Goal: Transaction & Acquisition: Book appointment/travel/reservation

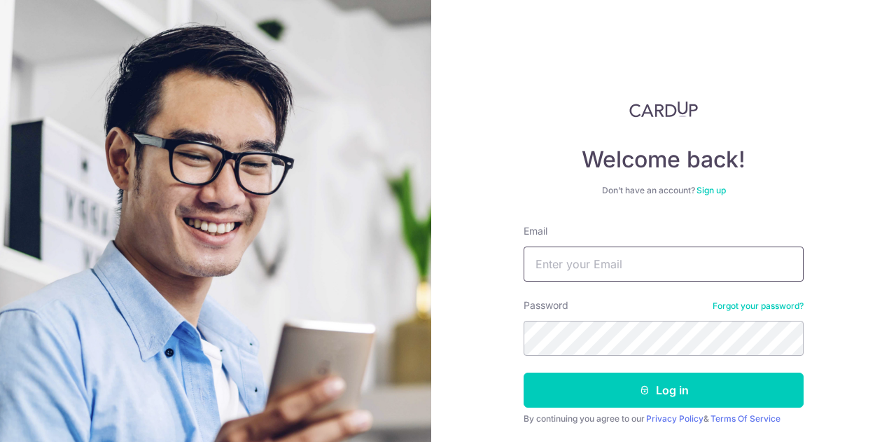
click at [619, 252] on input "Email" at bounding box center [664, 263] width 280 height 35
type input "natgardiner@outlook.com"
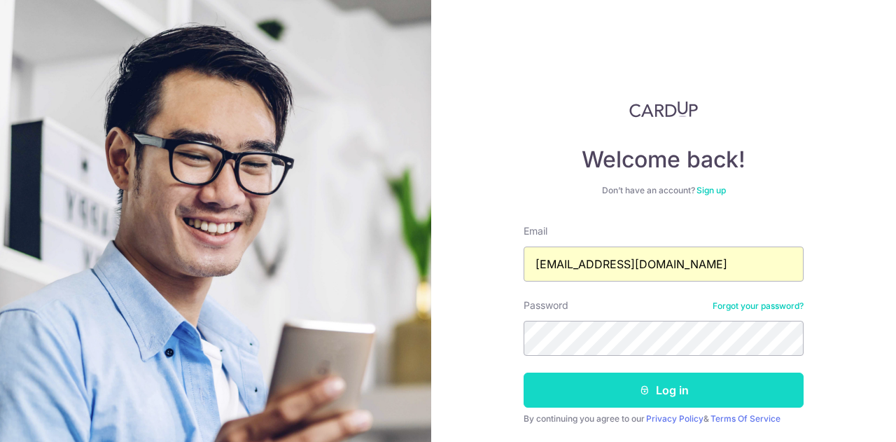
click at [662, 389] on button "Log in" at bounding box center [664, 389] width 280 height 35
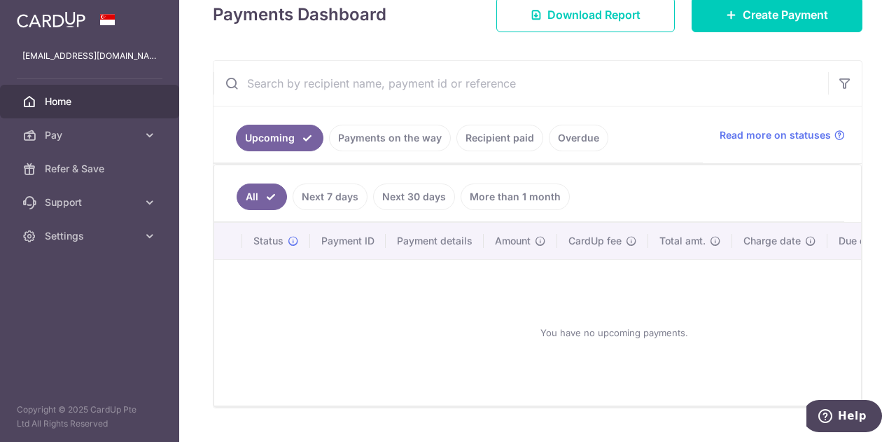
scroll to position [140, 0]
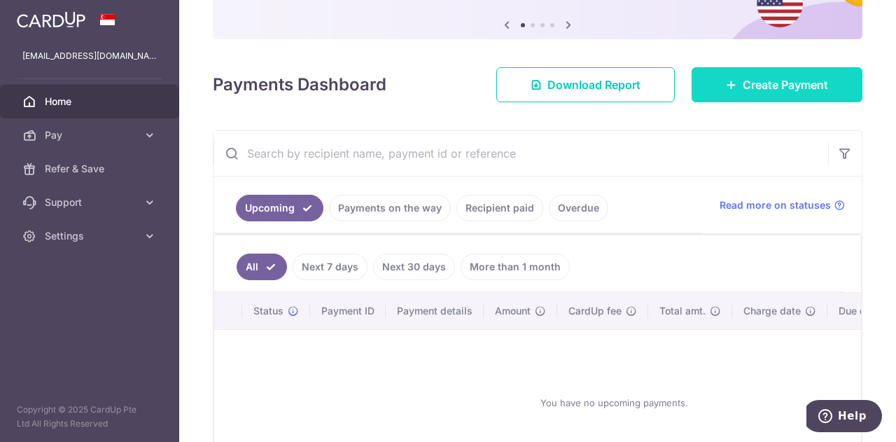
click at [734, 83] on link "Create Payment" at bounding box center [777, 84] width 171 height 35
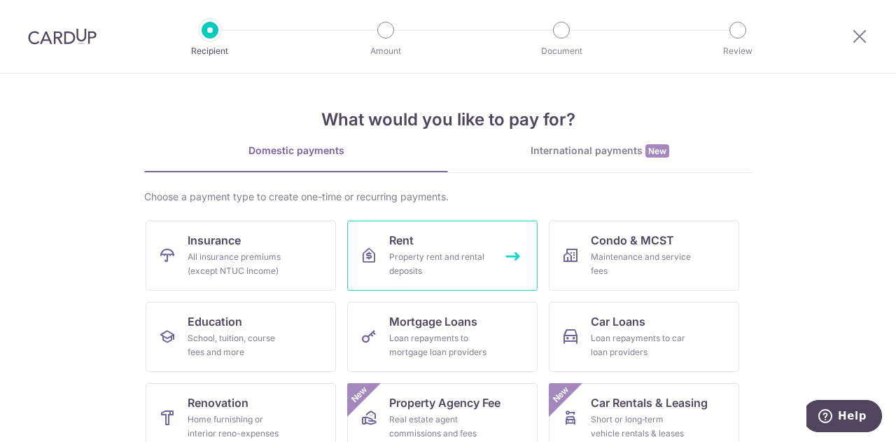
click at [431, 260] on div "Property rent and rental deposits" at bounding box center [439, 264] width 101 height 28
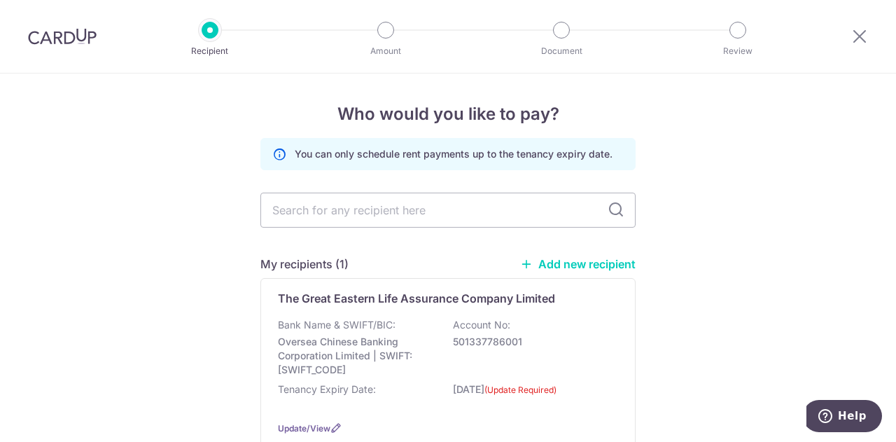
scroll to position [70, 0]
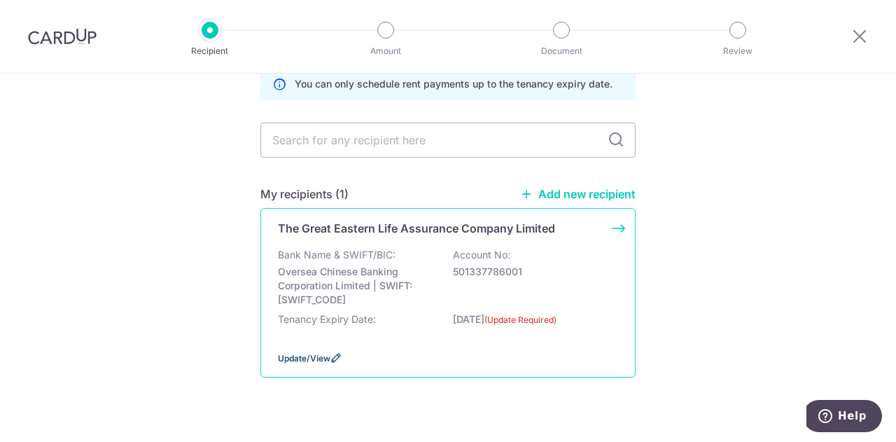
click at [306, 357] on span "Update/View" at bounding box center [304, 358] width 53 height 11
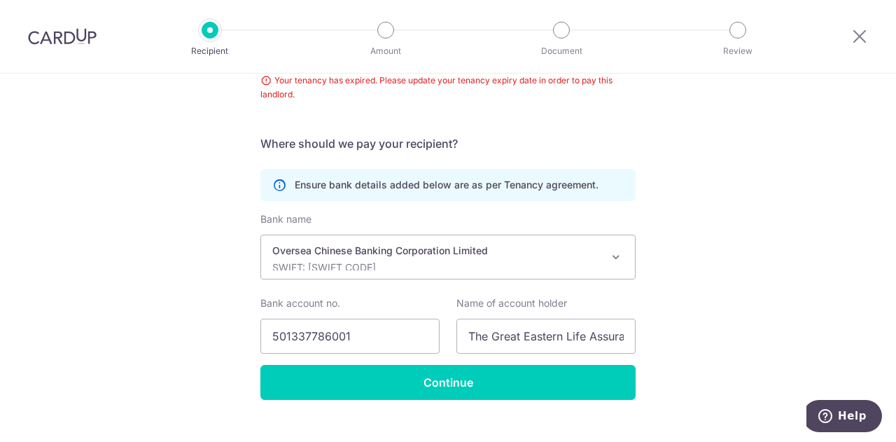
scroll to position [311, 0]
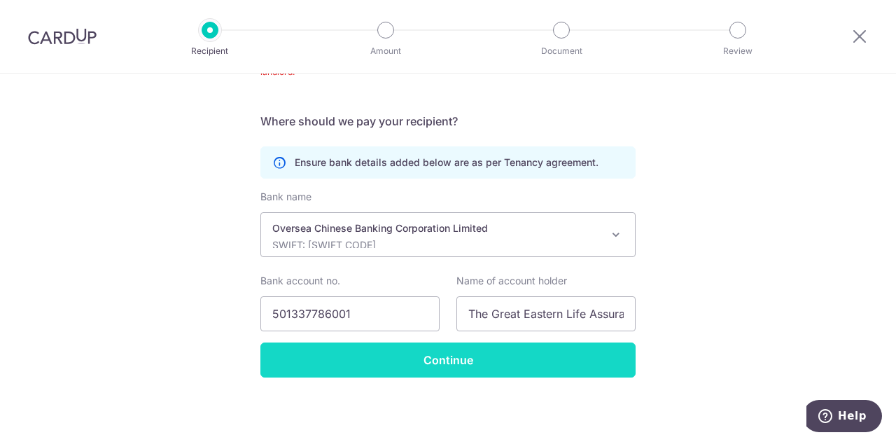
click at [462, 363] on input "Continue" at bounding box center [447, 359] width 375 height 35
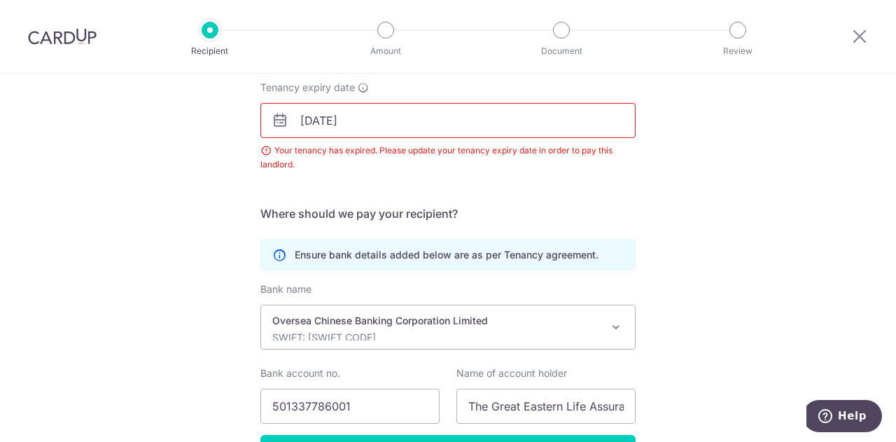
scroll to position [148, 0]
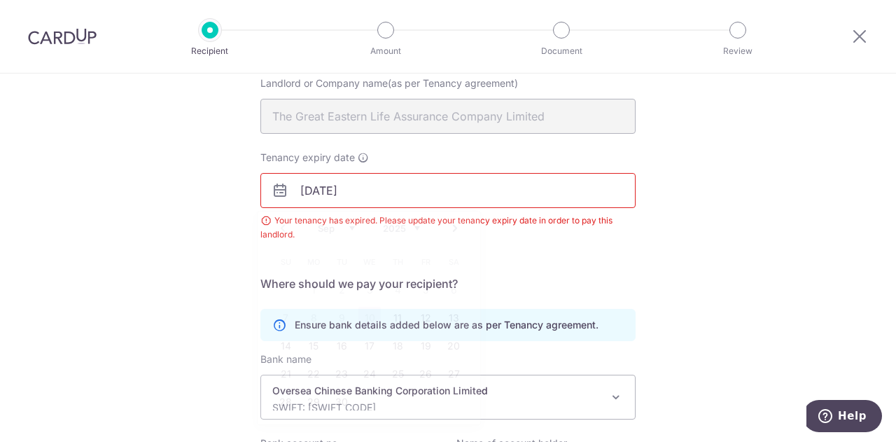
click at [424, 196] on input "15/08/2025" at bounding box center [447, 190] width 375 height 35
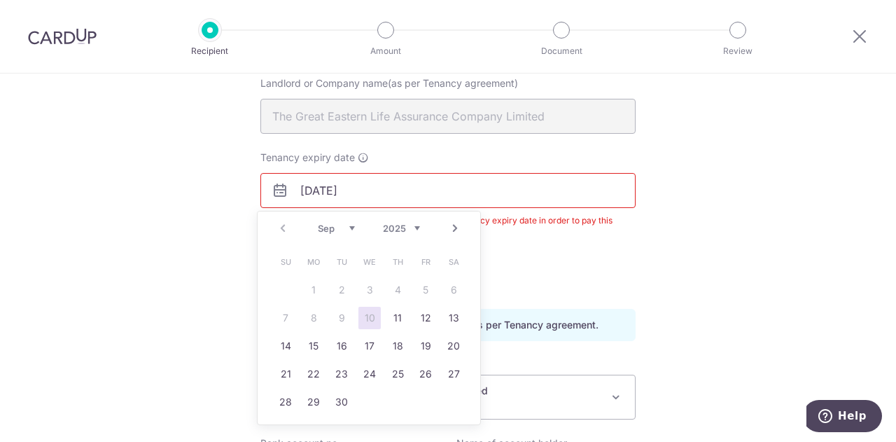
click at [463, 191] on input "15/08/2025" at bounding box center [447, 190] width 375 height 35
drag, startPoint x: 377, startPoint y: 188, endPoint x: 293, endPoint y: 187, distance: 84.7
click at [293, 187] on input "15/08/2025" at bounding box center [447, 190] width 375 height 35
type input "[DATE]"
click at [452, 312] on link "14" at bounding box center [453, 318] width 22 height 22
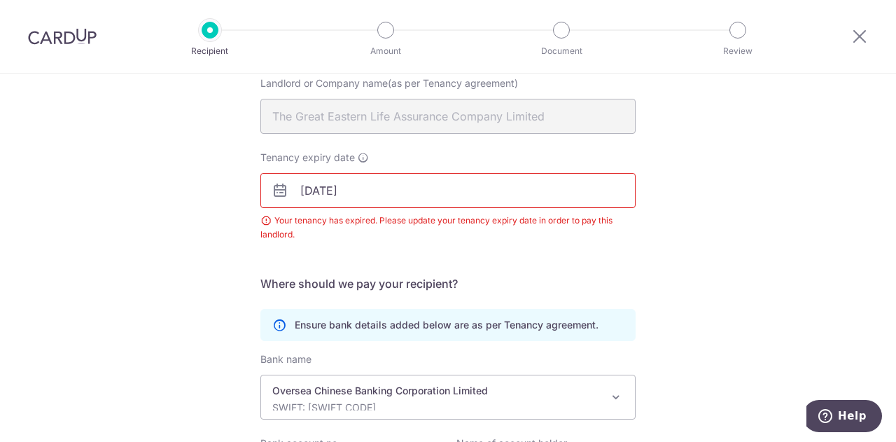
click at [725, 240] on div "Recipient Details Your recipient does not need a CardUp account to receive your…" at bounding box center [448, 265] width 896 height 680
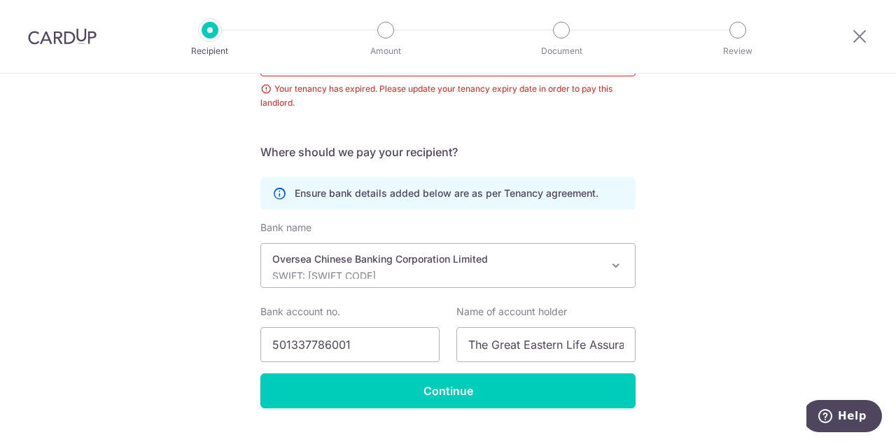
scroll to position [311, 0]
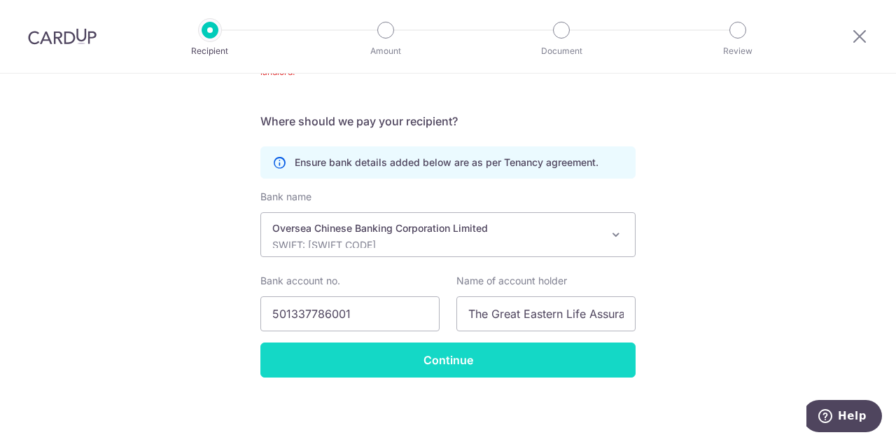
click at [422, 363] on input "Continue" at bounding box center [447, 359] width 375 height 35
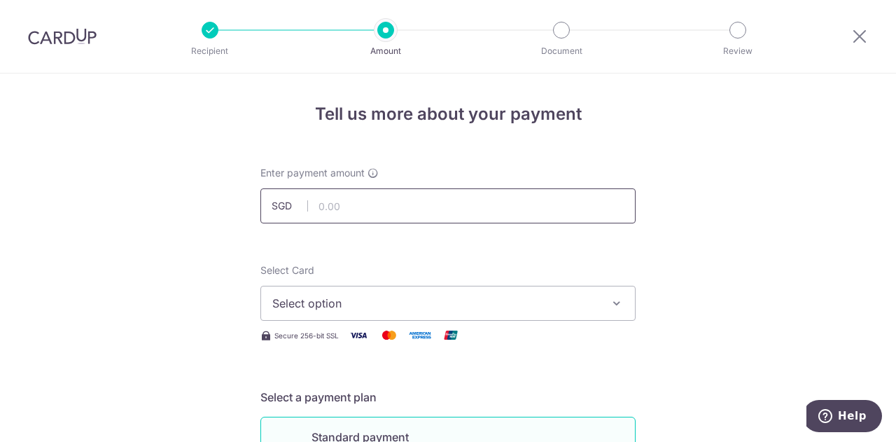
click at [351, 216] on input "text" at bounding box center [447, 205] width 375 height 35
paste input "8,320.50."
type input "8,320.50"
click at [361, 305] on span "Select option" at bounding box center [435, 303] width 326 height 17
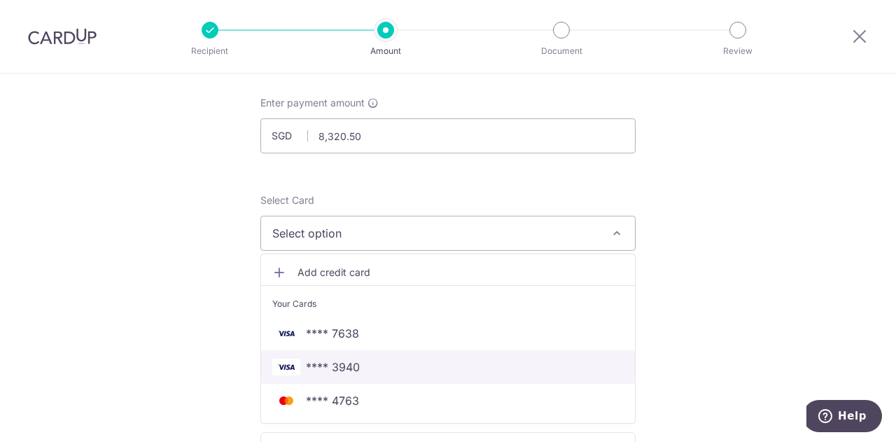
scroll to position [140, 0]
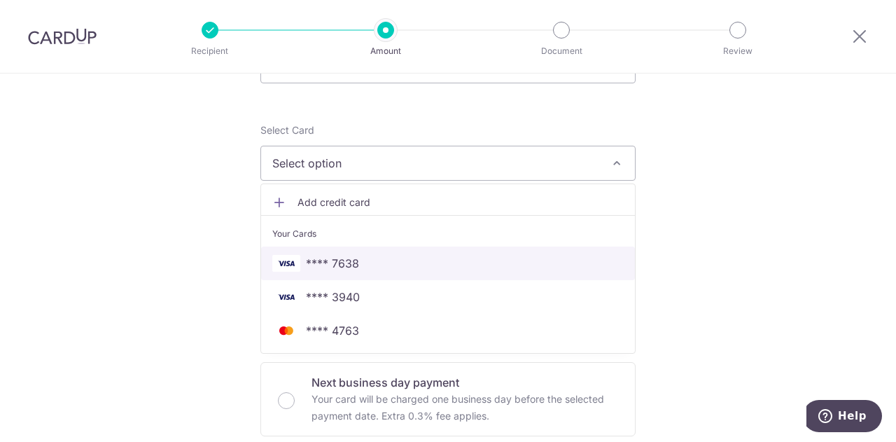
click at [386, 258] on span "**** 7638" at bounding box center [447, 263] width 351 height 17
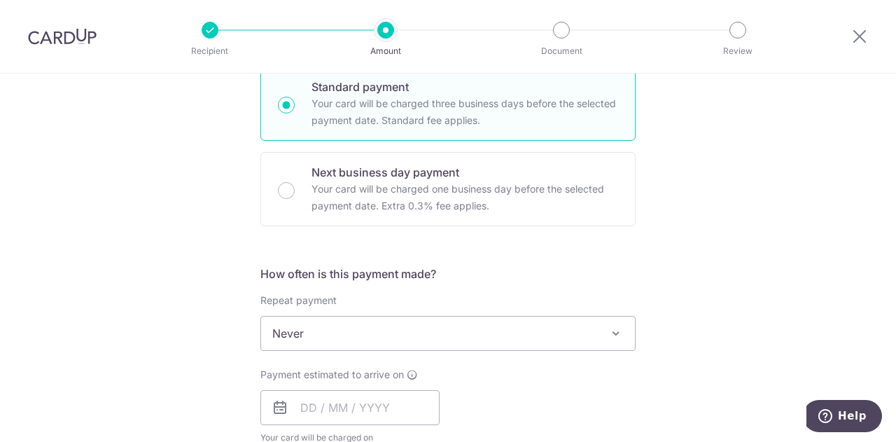
scroll to position [420, 0]
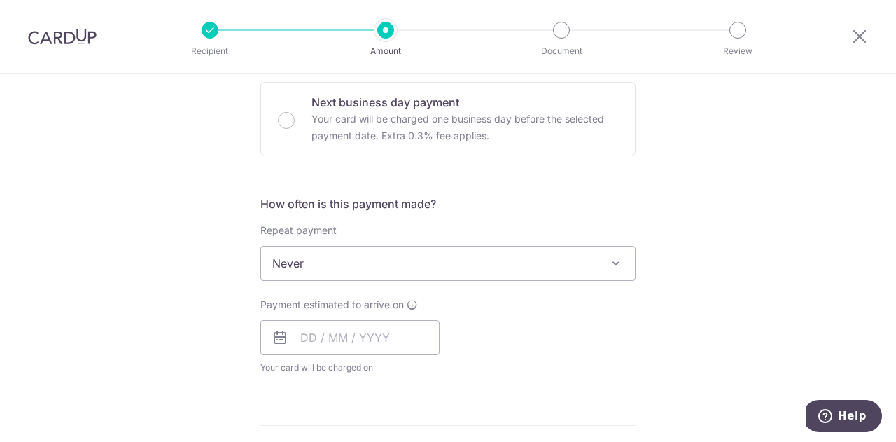
click at [335, 258] on span "Never" at bounding box center [448, 263] width 374 height 34
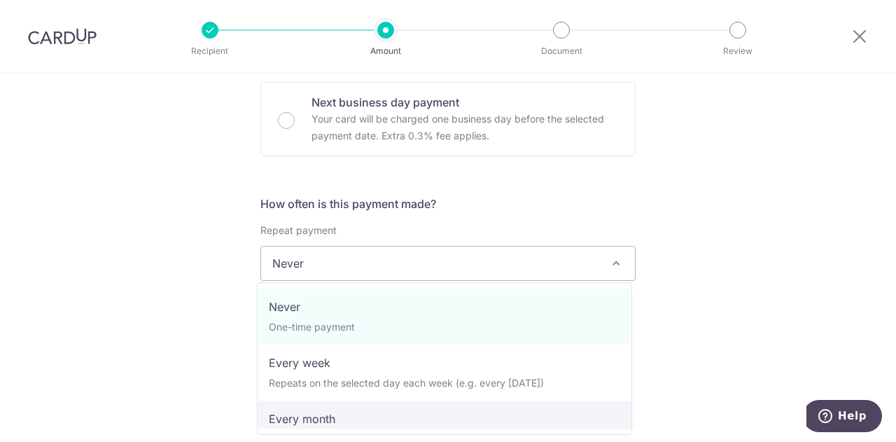
select select "3"
type input "[DATE]"
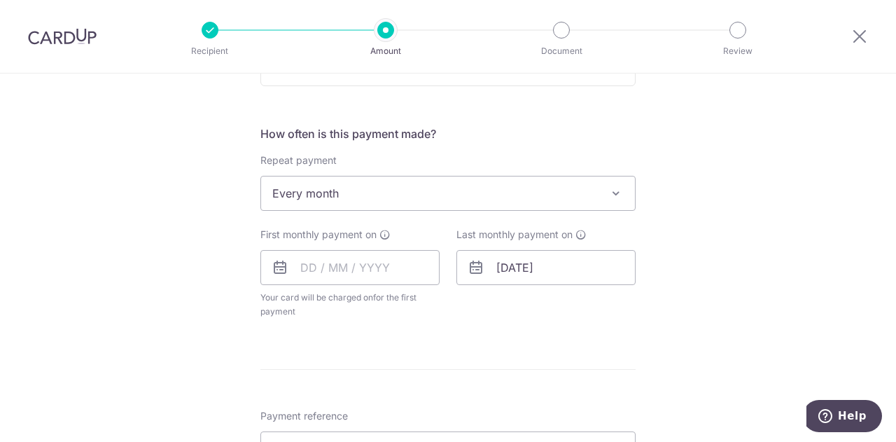
scroll to position [560, 0]
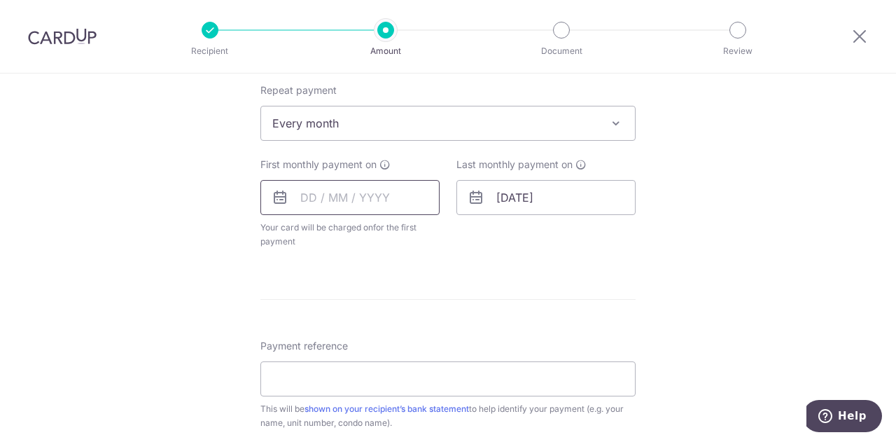
click at [346, 191] on input "text" at bounding box center [349, 197] width 179 height 35
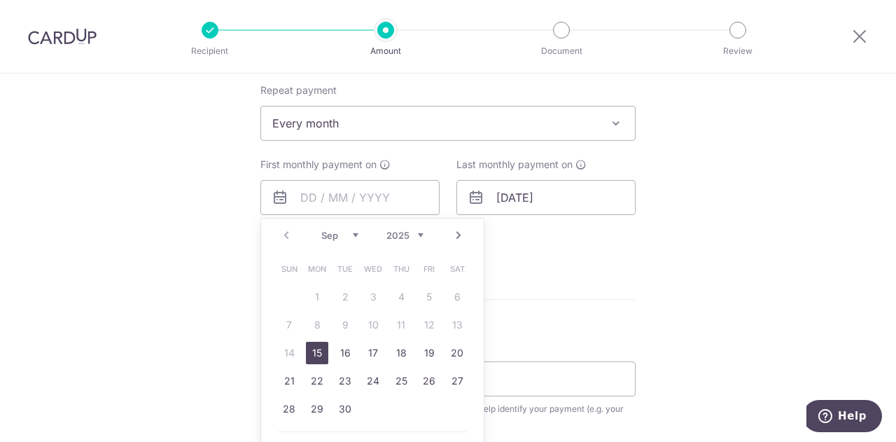
click at [459, 233] on link "Next" at bounding box center [458, 235] width 17 height 17
click at [540, 281] on form "Enter payment amount SGD 8,320.50 8320.50 Select Card **** 7638 Add credit card…" at bounding box center [447, 167] width 375 height 1122
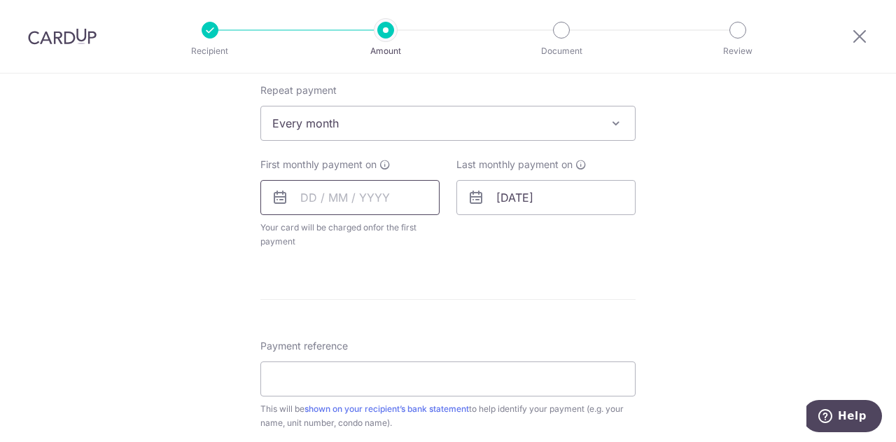
click at [377, 197] on input "text" at bounding box center [349, 197] width 179 height 35
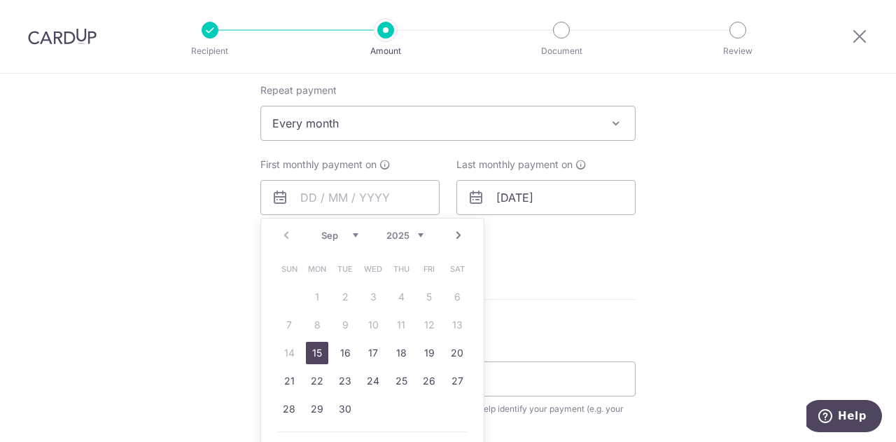
click at [455, 239] on link "Next" at bounding box center [458, 235] width 17 height 17
click at [372, 296] on link "1" at bounding box center [373, 297] width 22 height 22
type input "01/10/2025"
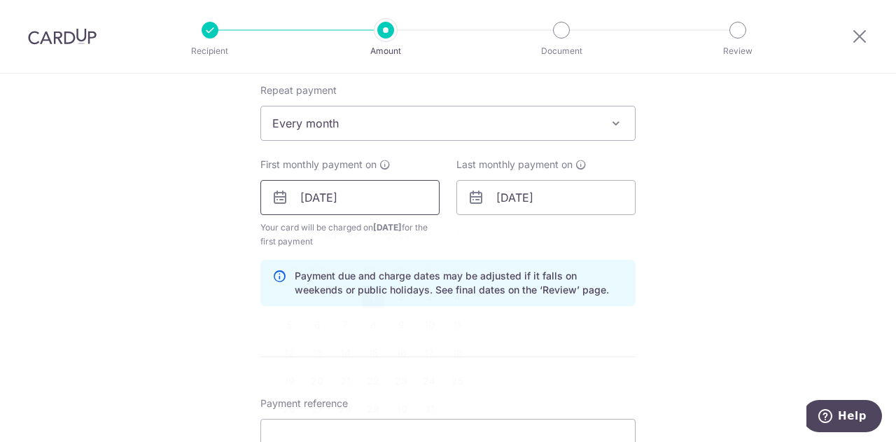
click at [404, 188] on input "01/10/2025" at bounding box center [349, 197] width 179 height 35
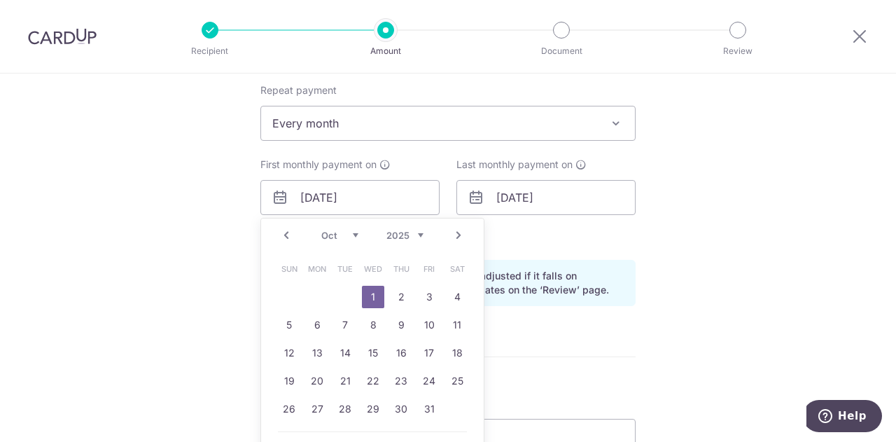
click at [732, 234] on div "Tell us more about your payment Enter payment amount SGD 8,320.50 8320.50 Selec…" at bounding box center [448, 182] width 896 height 1338
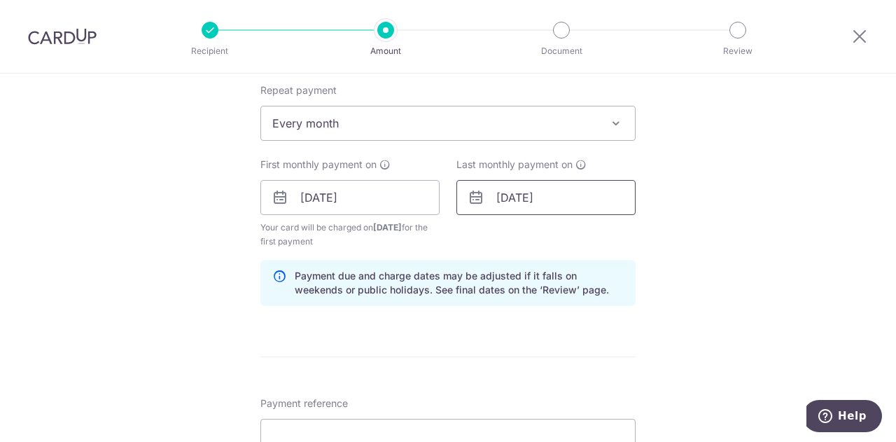
click at [578, 197] on input "[DATE]" at bounding box center [545, 197] width 179 height 35
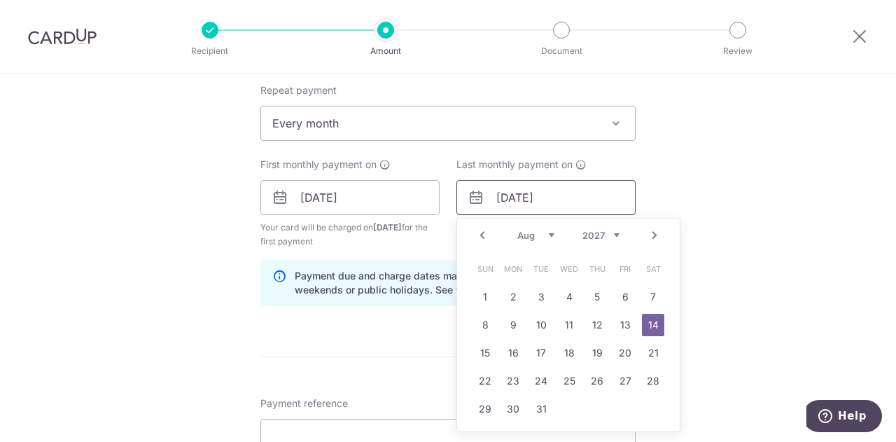
click at [581, 196] on input "[DATE]" at bounding box center [545, 197] width 179 height 35
click at [764, 185] on div "Tell us more about your payment Enter payment amount SGD 8,320.50 8320.50 Selec…" at bounding box center [448, 182] width 896 height 1338
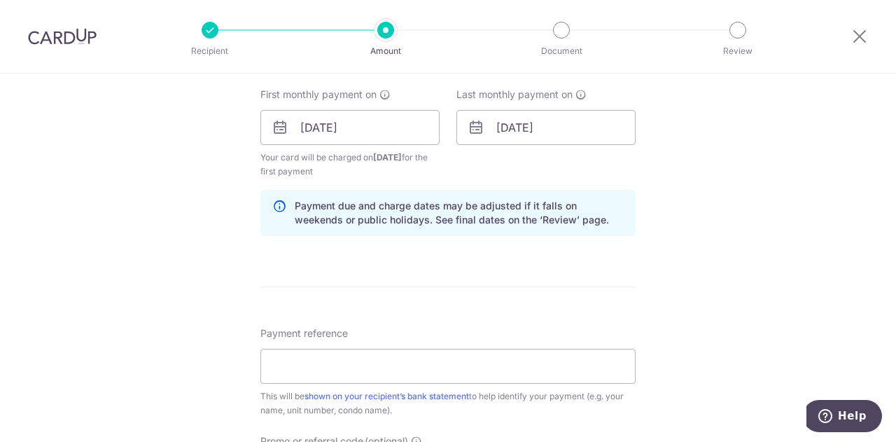
scroll to position [700, 0]
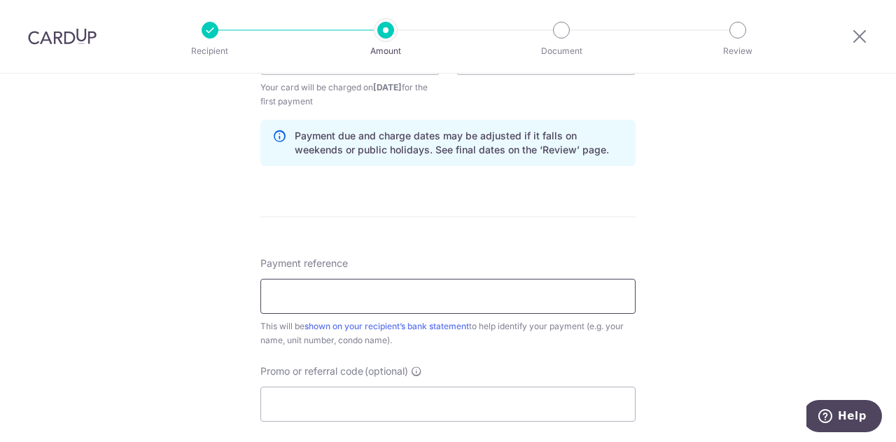
click at [498, 292] on input "Payment reference" at bounding box center [447, 296] width 375 height 35
paste input "50 -28-01C"
click at [692, 340] on div "Tell us more about your payment Enter payment amount SGD 8,320.50 8320.50 Selec…" at bounding box center [448, 42] width 896 height 1338
click at [271, 293] on input "50 -28-01C" at bounding box center [447, 296] width 375 height 35
drag, startPoint x: 342, startPoint y: 292, endPoint x: 316, endPoint y: 298, distance: 25.8
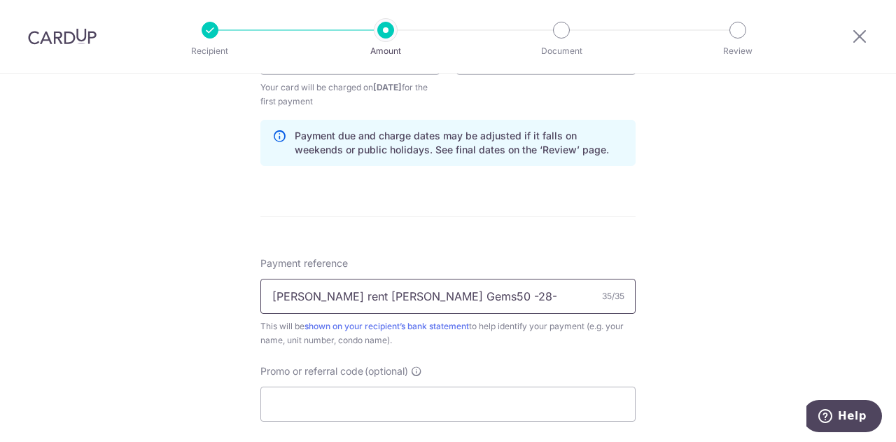
click at [316, 298] on input "Gardiner rent Newton Gems50 -28-01C" at bounding box center [447, 296] width 375 height 35
click at [388, 295] on input "Gardiner Rent Newton Gems50 -28-01C" at bounding box center [447, 296] width 375 height 35
click at [402, 299] on input "Gardiner Rent New Gems50 -28-01C" at bounding box center [447, 296] width 375 height 35
click at [424, 293] on input "Gardiner Rent New Gems 50 -28-01C" at bounding box center [447, 296] width 375 height 35
type input "Gardiner Rent New Gems 50-28-01C"
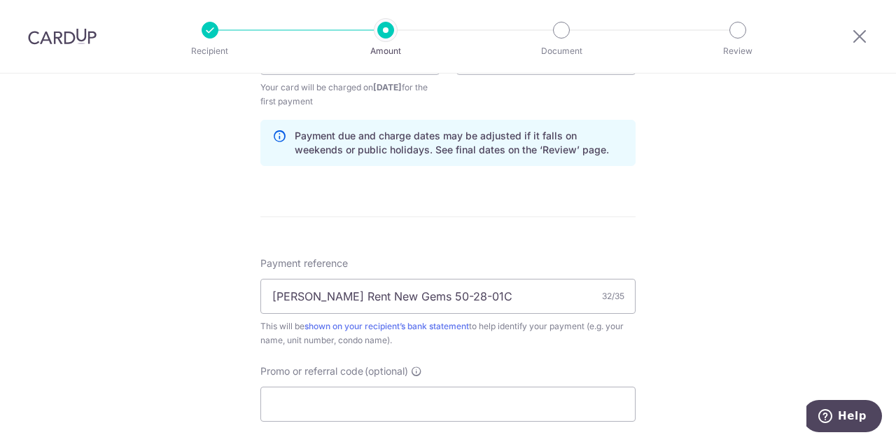
click at [733, 330] on div "Tell us more about your payment Enter payment amount SGD 8,320.50 8320.50 Selec…" at bounding box center [448, 42] width 896 height 1338
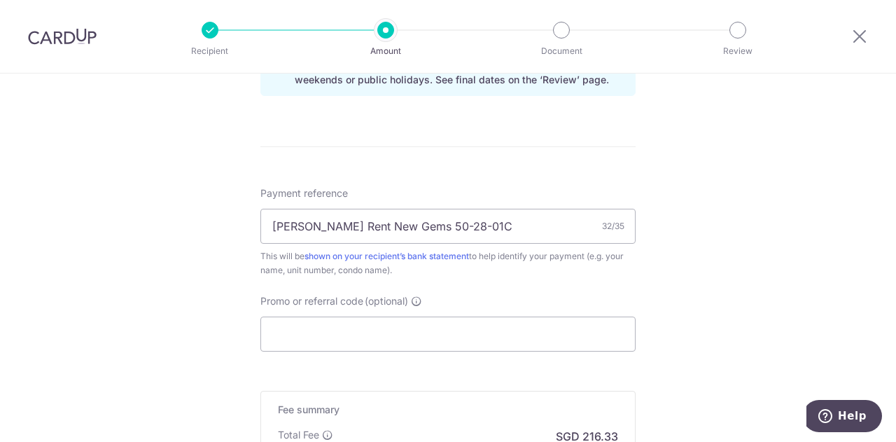
scroll to position [840, 0]
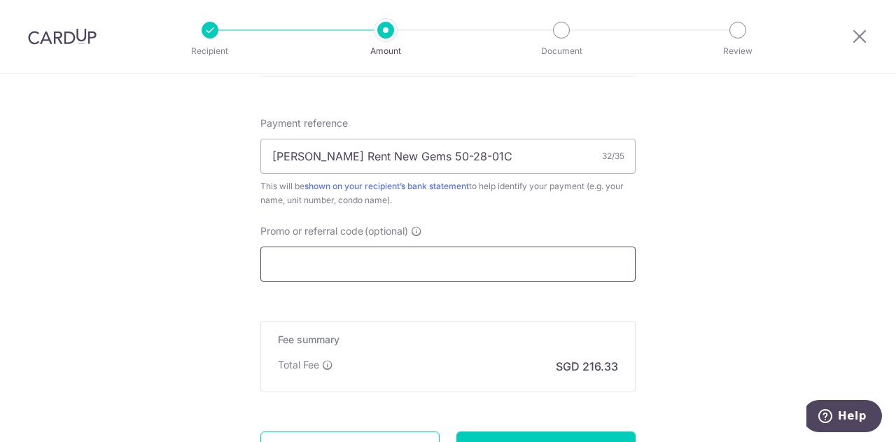
click at [329, 252] on input "Promo or referral code (optional)" at bounding box center [447, 263] width 375 height 35
paste input "SAVERENT179"
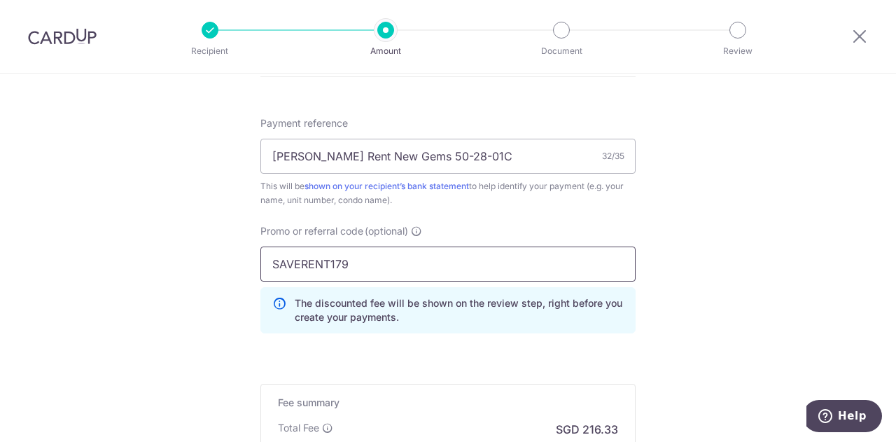
type input "SAVERENT179"
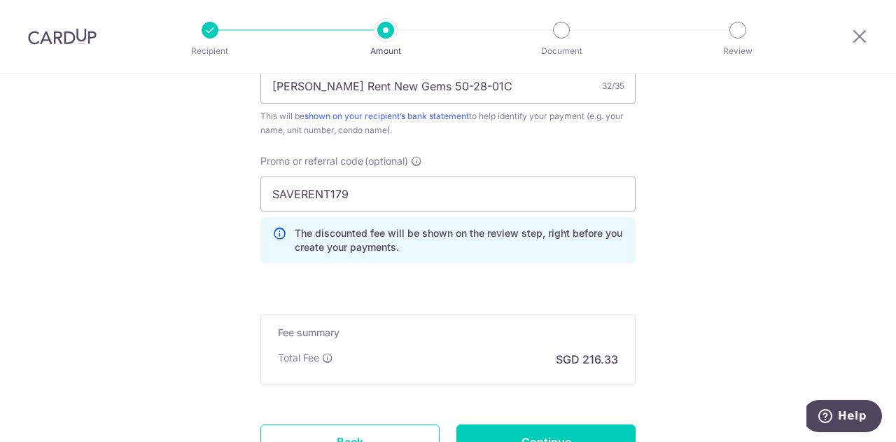
scroll to position [980, 0]
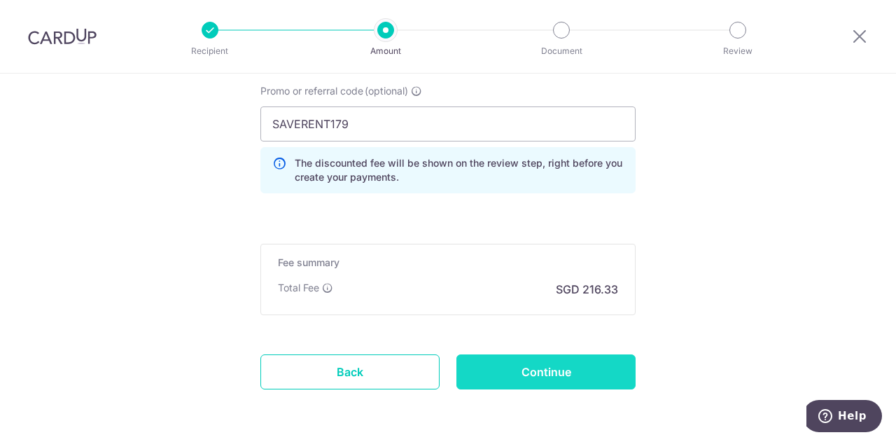
click at [545, 366] on input "Continue" at bounding box center [545, 371] width 179 height 35
type input "Create Schedule"
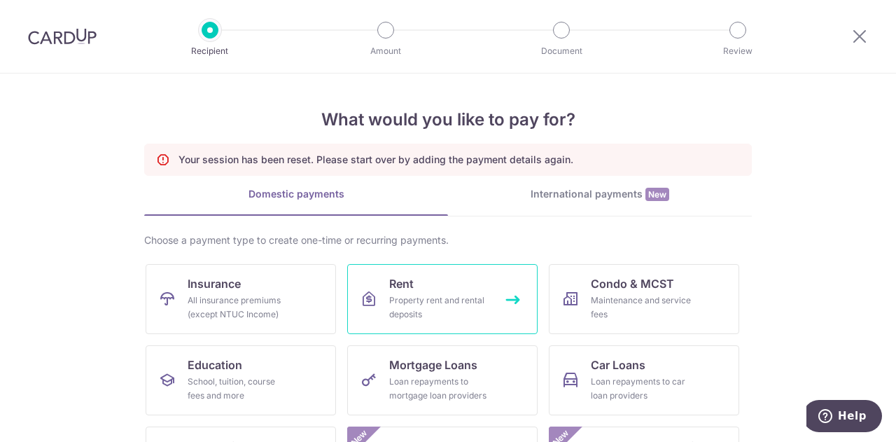
click at [382, 300] on link "Rent Property rent and rental deposits" at bounding box center [442, 299] width 190 height 70
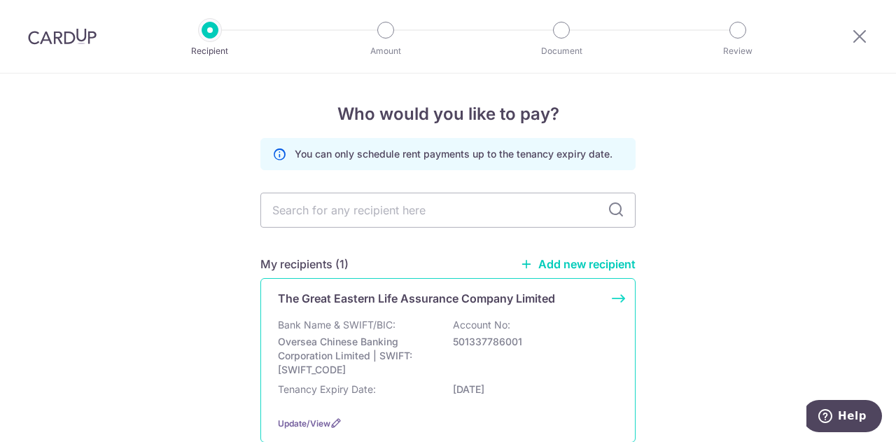
click at [357, 326] on p "Bank Name & SWIFT/BIC:" at bounding box center [337, 325] width 118 height 14
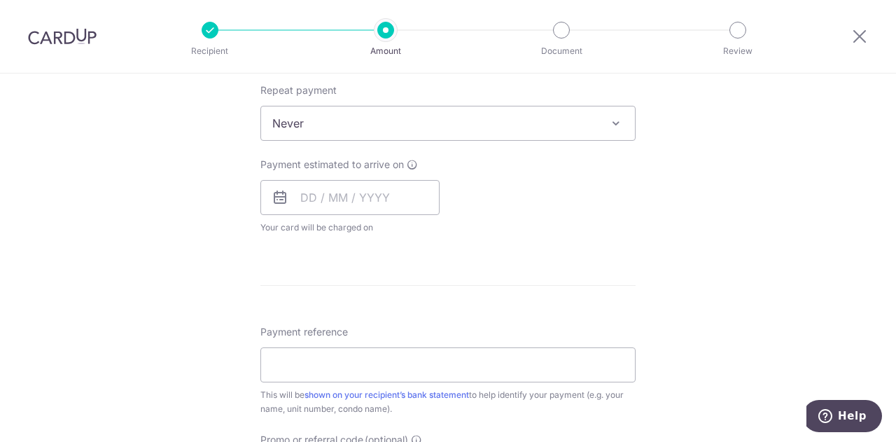
scroll to position [630, 0]
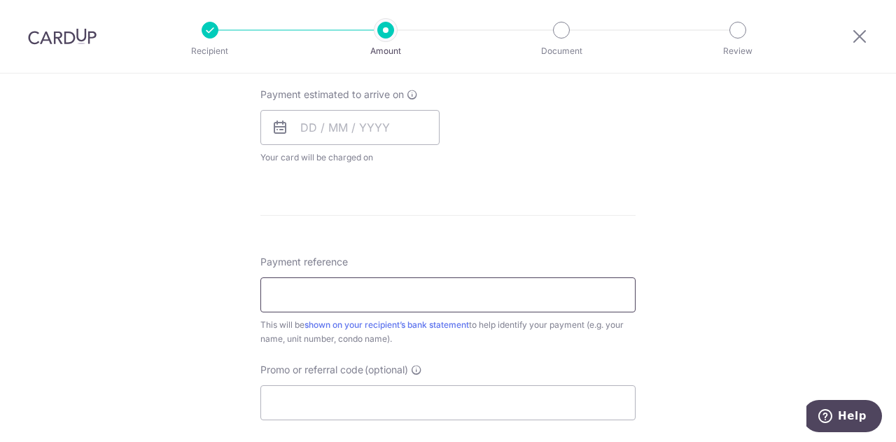
click at [423, 298] on input "Payment reference" at bounding box center [447, 294] width 375 height 35
paste input "50 -28-01C"
type input "[PERSON_NAME] N Gems 50 -28-01C"
click at [343, 395] on input "Promo or referral code (optional)" at bounding box center [447, 402] width 375 height 35
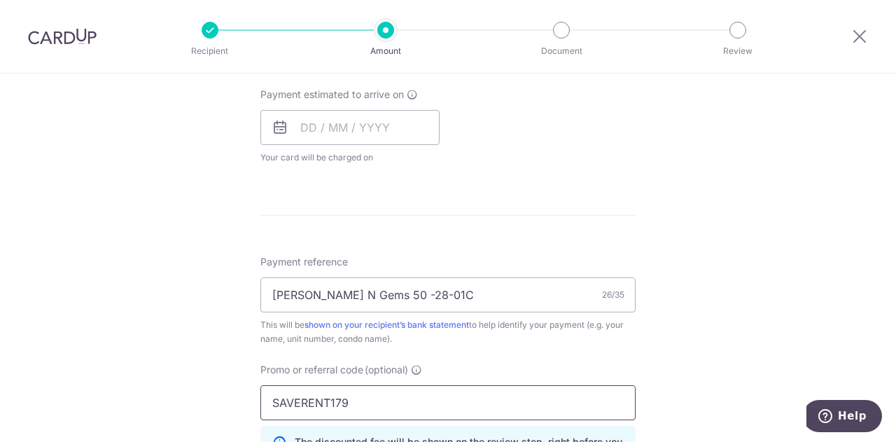
type input "SAVERENT179"
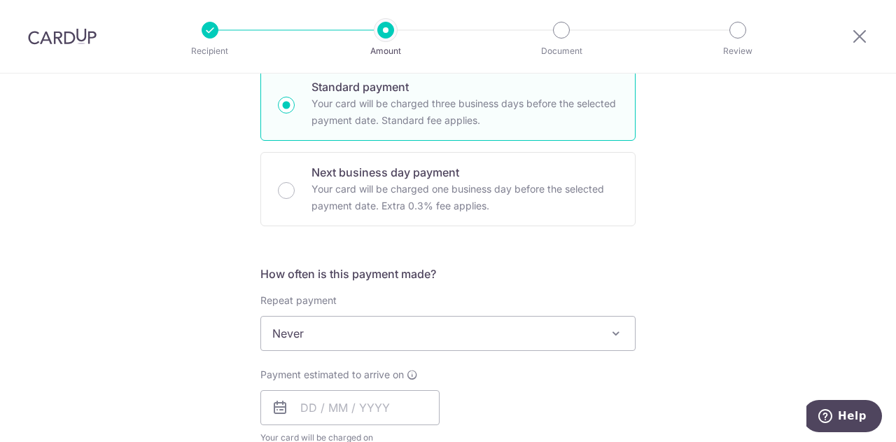
scroll to position [0, 0]
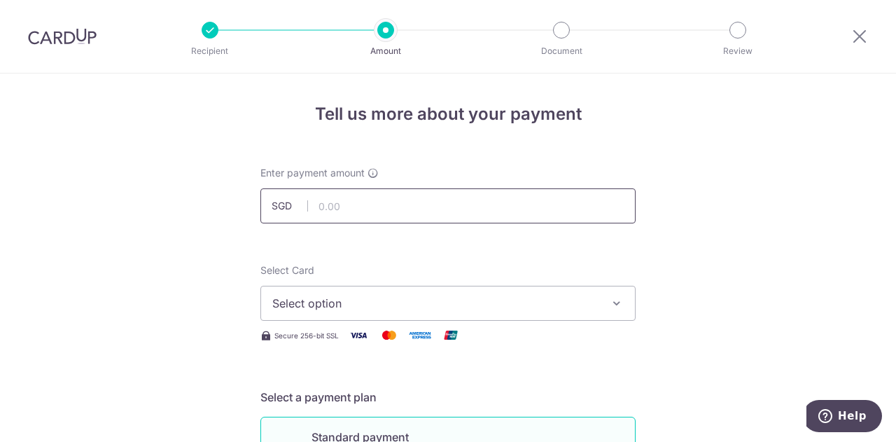
click at [358, 210] on input "text" at bounding box center [447, 205] width 375 height 35
paste input "8,320.05"
type input "8,320.05"
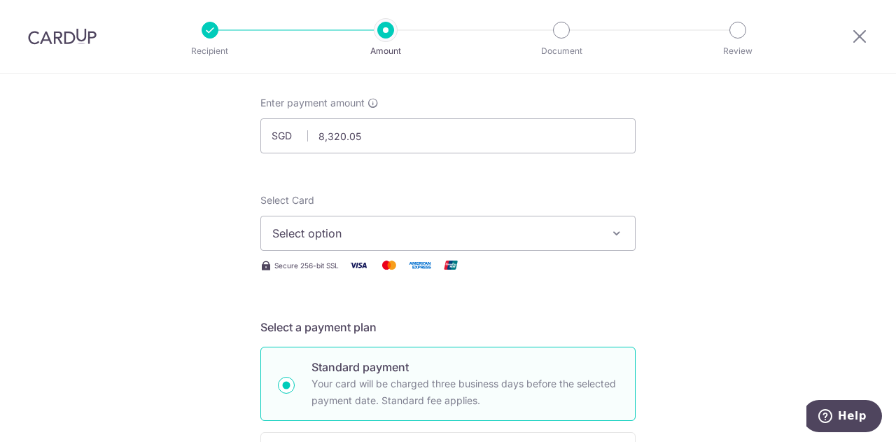
click at [407, 221] on button "Select option" at bounding box center [447, 233] width 375 height 35
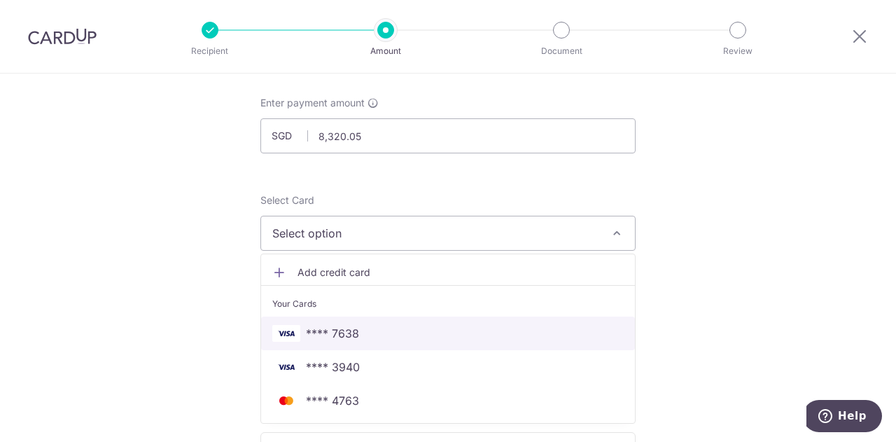
click at [347, 328] on span "**** 7638" at bounding box center [332, 333] width 53 height 17
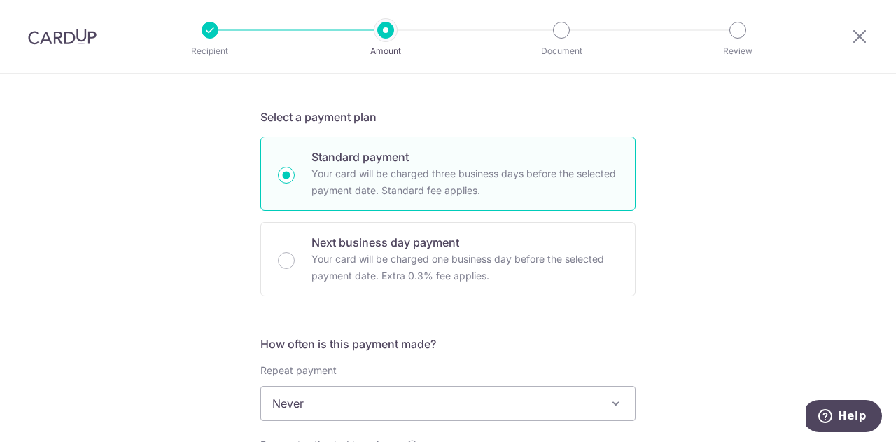
scroll to position [420, 0]
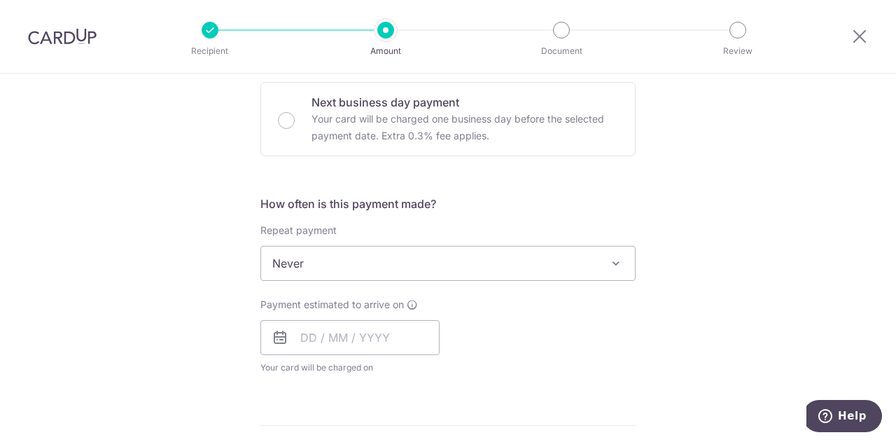
click at [333, 270] on span "Never" at bounding box center [448, 263] width 374 height 34
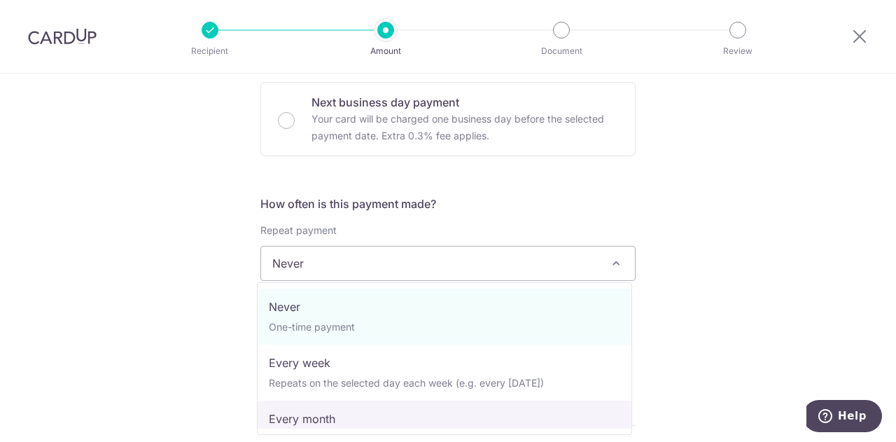
select select "3"
type input "14/08/2027"
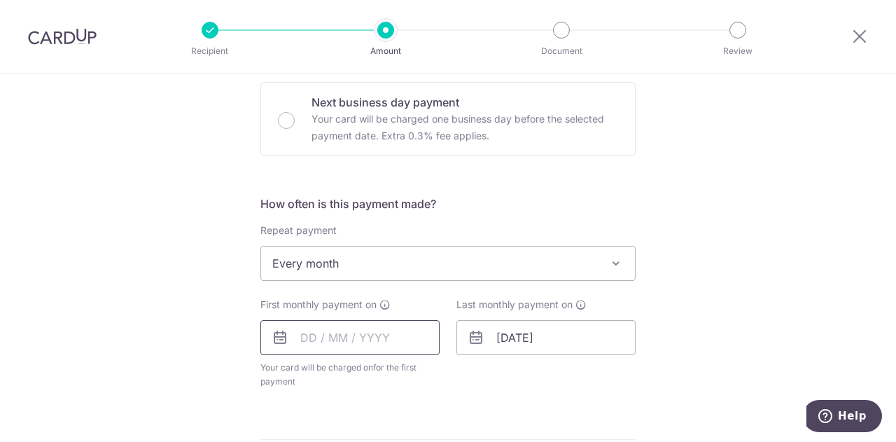
click at [332, 336] on input "text" at bounding box center [349, 337] width 179 height 35
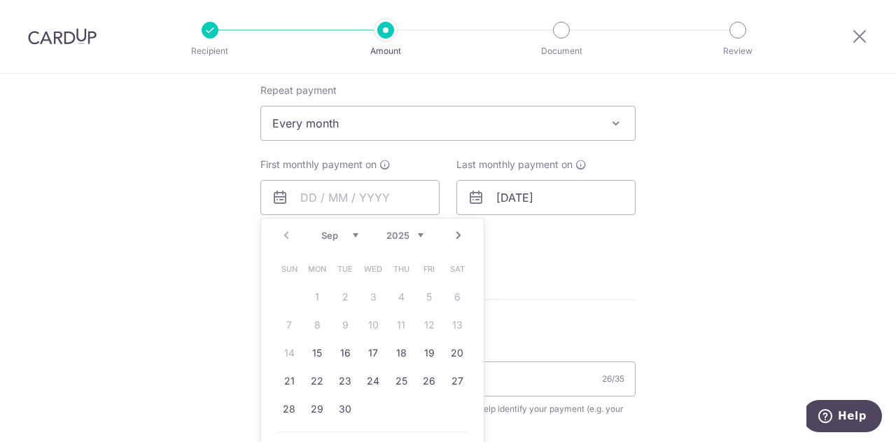
click at [459, 235] on link "Next" at bounding box center [458, 235] width 17 height 17
click at [518, 300] on form "Enter payment amount SGD 8,320.05 8320.05 Select Card **** 7638 Add credit card…" at bounding box center [447, 198] width 375 height 1185
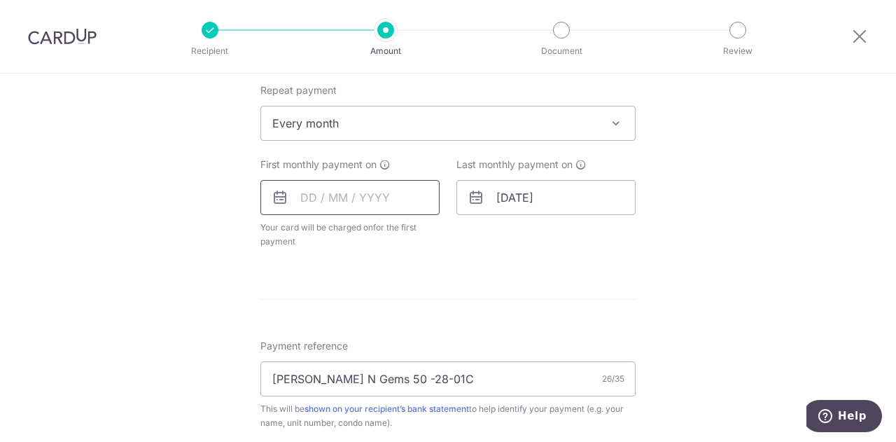
click at [403, 193] on input "text" at bounding box center [349, 197] width 179 height 35
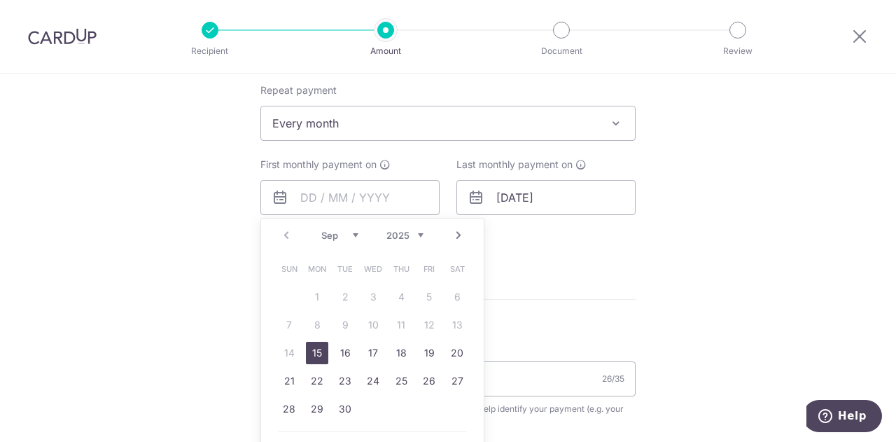
click at [456, 235] on link "Next" at bounding box center [458, 235] width 17 height 17
click at [372, 294] on link "1" at bounding box center [373, 297] width 22 height 22
type input "[DATE]"
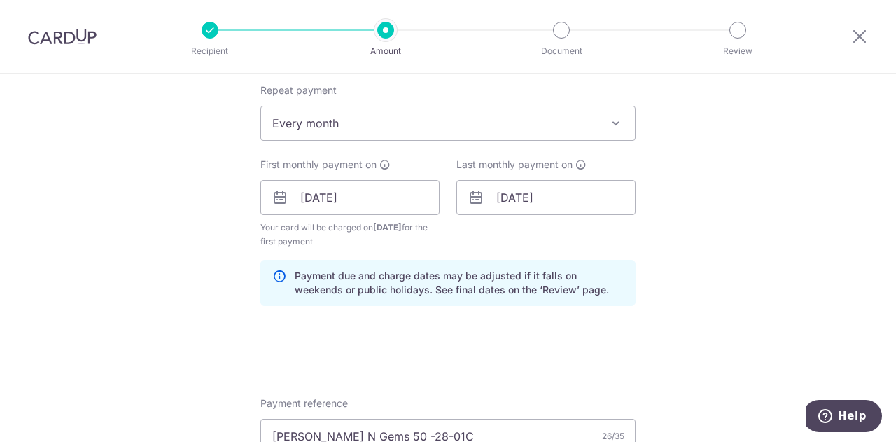
click at [743, 250] on div "Tell us more about your payment Enter payment amount SGD 8,320.05 8320.05 Selec…" at bounding box center [448, 213] width 896 height 1401
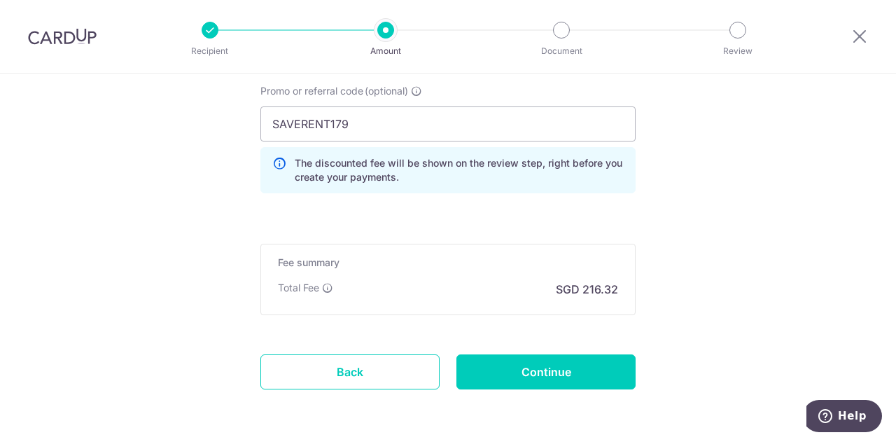
scroll to position [1028, 0]
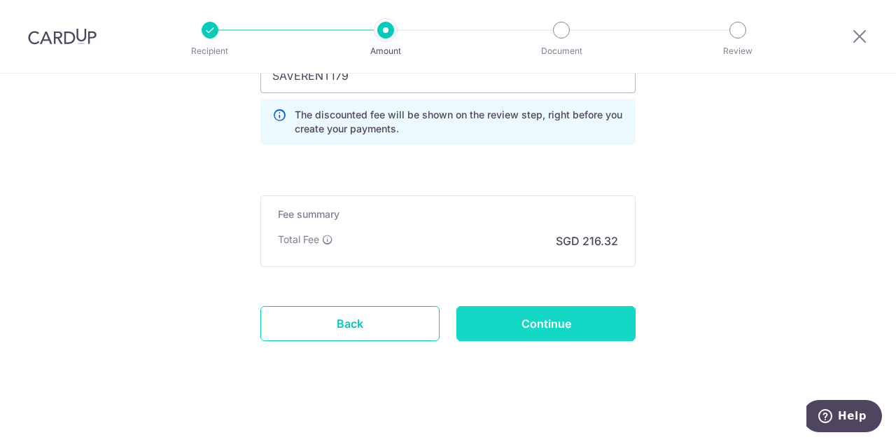
click at [567, 313] on input "Continue" at bounding box center [545, 323] width 179 height 35
type input "Create Schedule"
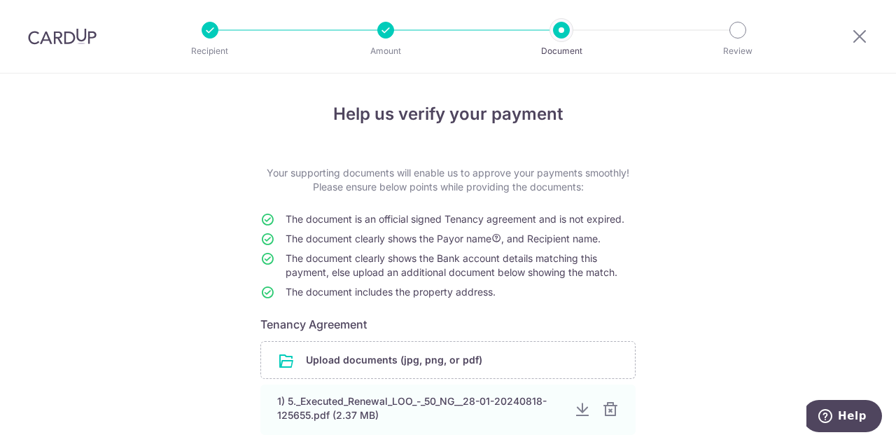
scroll to position [70, 0]
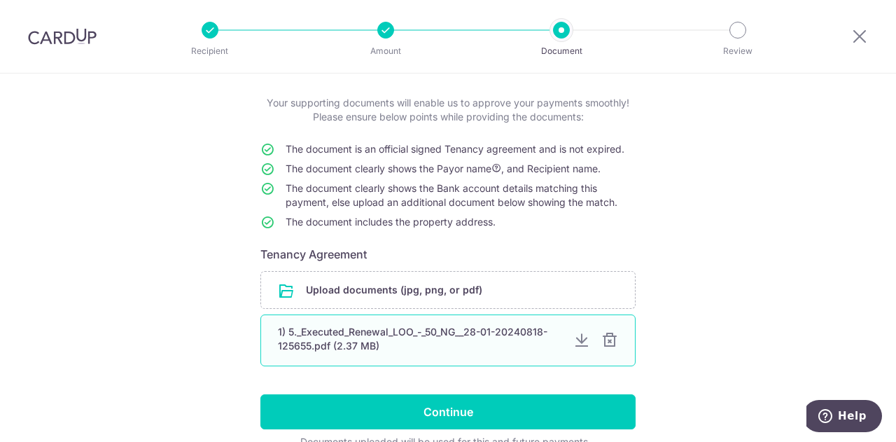
click at [605, 344] on div at bounding box center [609, 340] width 17 height 17
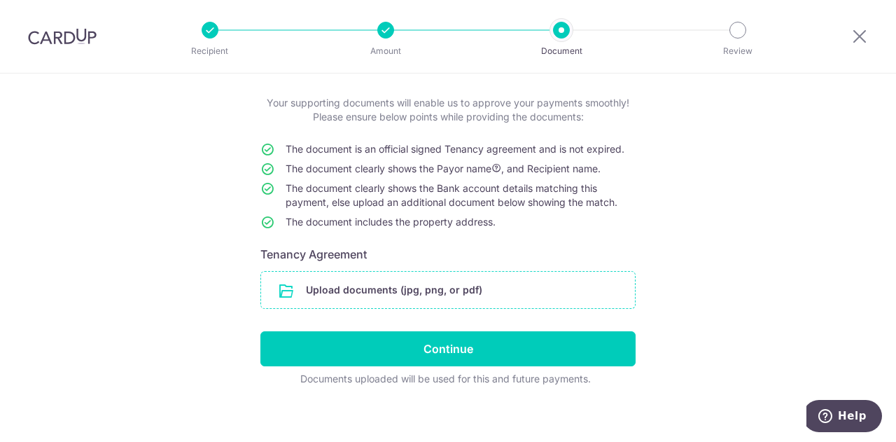
click at [487, 297] on input "file" at bounding box center [448, 290] width 374 height 36
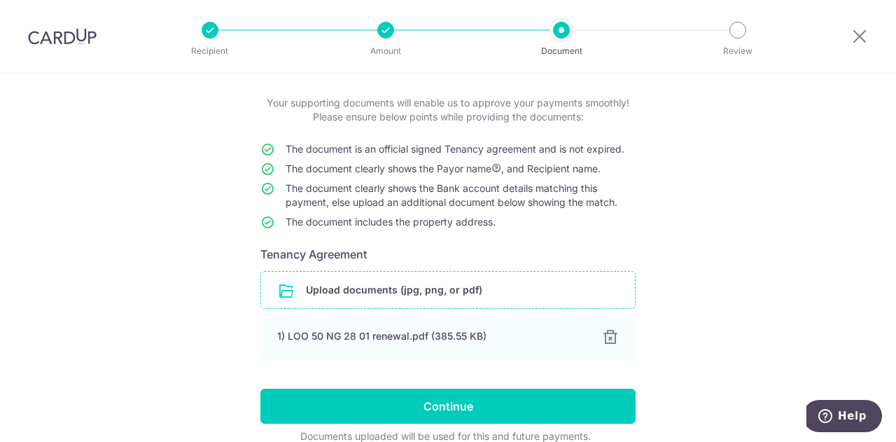
scroll to position [136, 0]
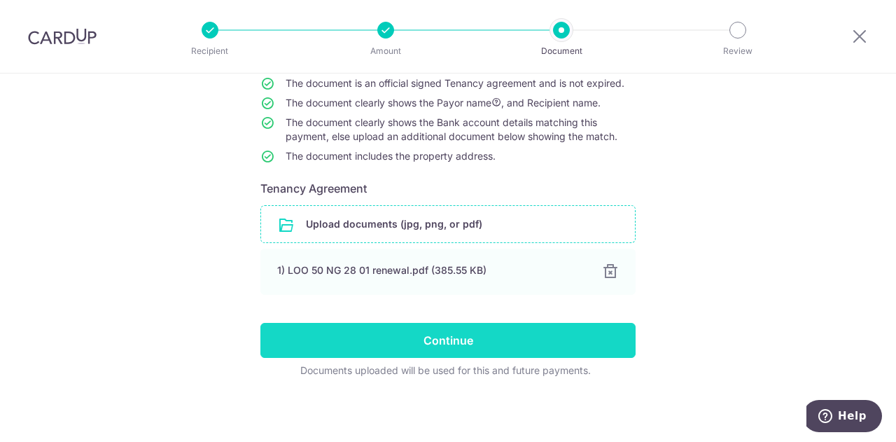
click at [453, 334] on input "Continue" at bounding box center [447, 340] width 375 height 35
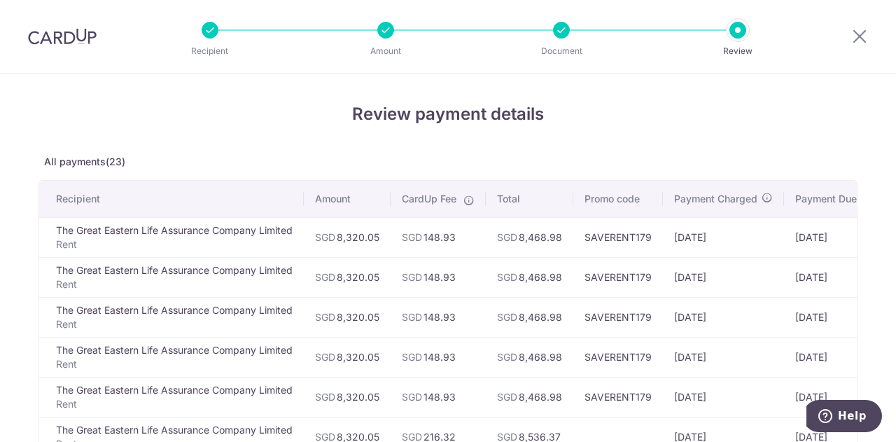
scroll to position [70, 0]
